Goal: Information Seeking & Learning: Learn about a topic

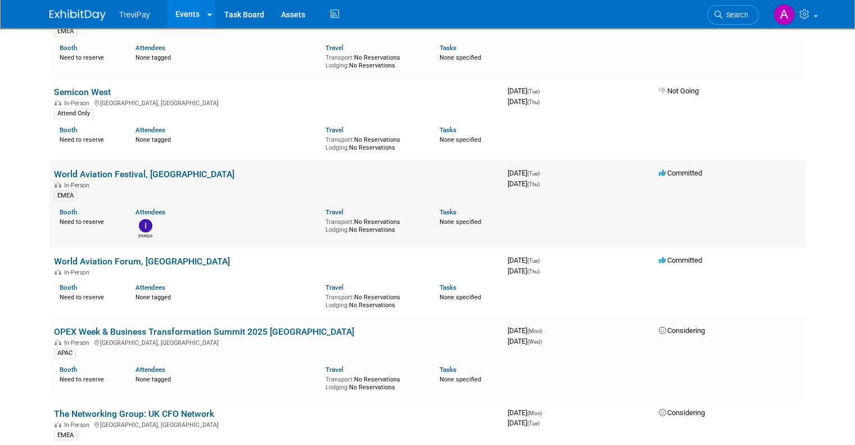
click at [151, 170] on link "World Aviation Festival, [GEOGRAPHIC_DATA]" at bounding box center [144, 174] width 181 height 11
